Goal: Task Accomplishment & Management: Use online tool/utility

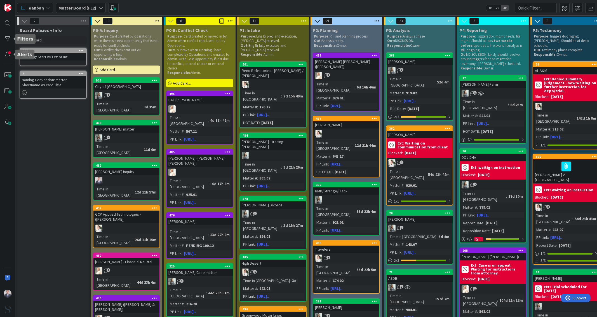
click at [7, 39] on div at bounding box center [7, 38] width 11 height 11
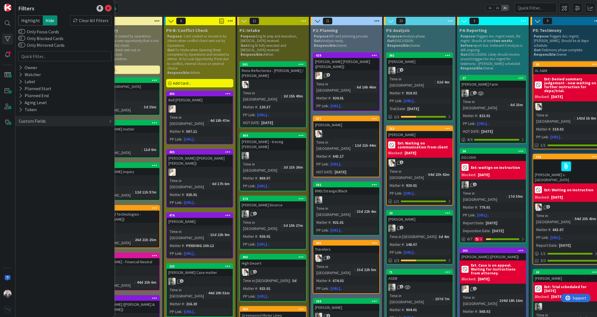
click at [22, 82] on icon at bounding box center [21, 81] width 4 height 5
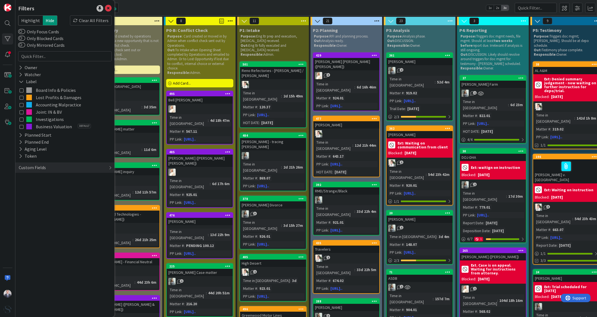
click at [22, 119] on icon at bounding box center [22, 119] width 4 height 4
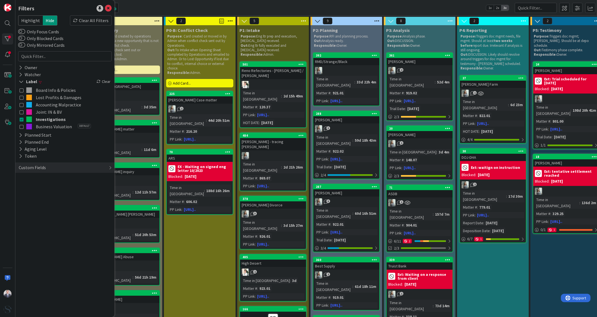
click at [21, 119] on icon at bounding box center [22, 119] width 4 height 4
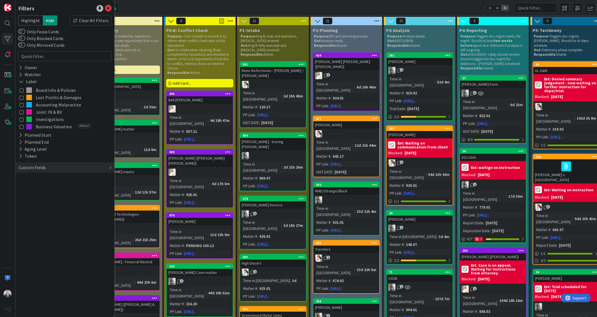
click at [21, 114] on icon at bounding box center [22, 112] width 4 height 4
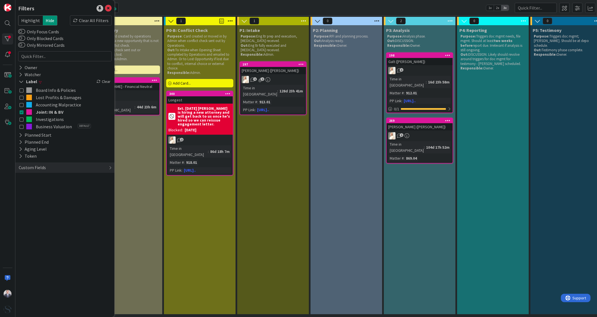
click at [21, 111] on icon at bounding box center [22, 112] width 4 height 4
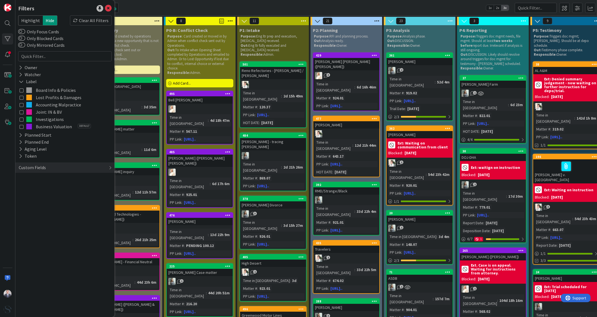
click at [22, 126] on icon at bounding box center [22, 126] width 4 height 4
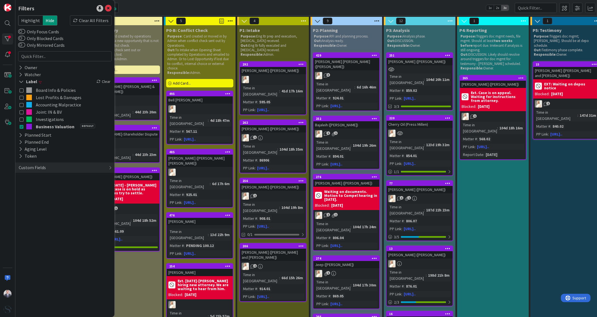
click at [22, 126] on icon at bounding box center [22, 126] width 4 height 4
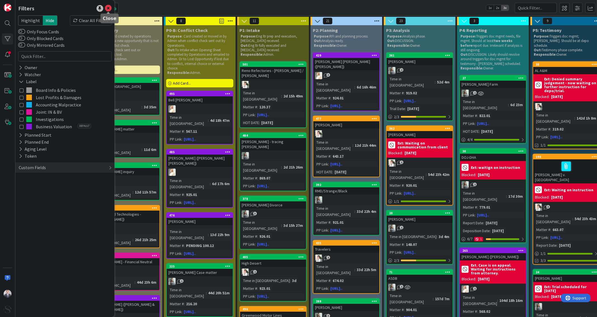
click at [108, 10] on icon at bounding box center [108, 8] width 7 height 7
